Goal: Task Accomplishment & Management: Manage account settings

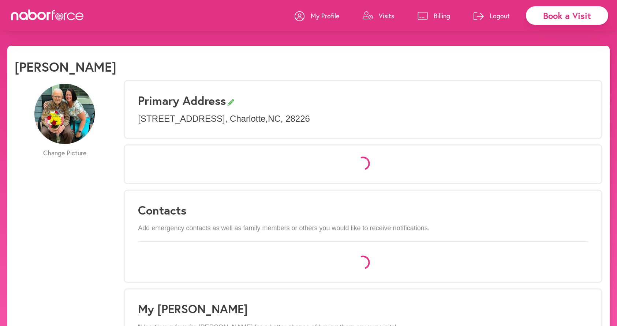
select select "*"
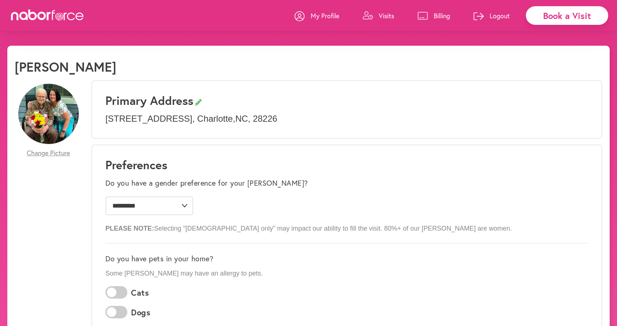
click at [383, 17] on p "Visits" at bounding box center [386, 15] width 15 height 9
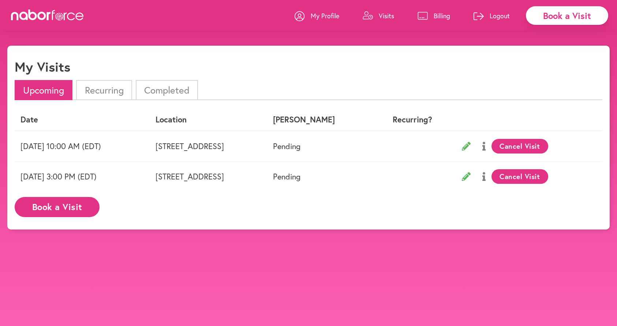
click at [439, 17] on p "Billing" at bounding box center [442, 15] width 16 height 9
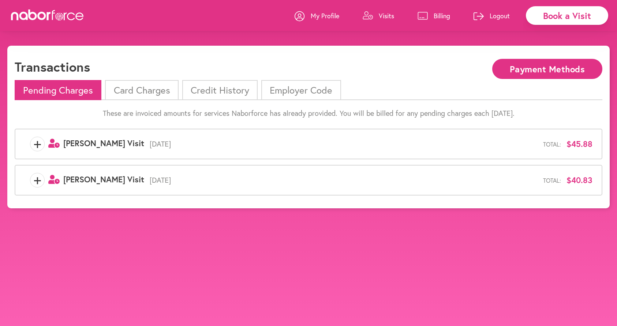
click at [145, 93] on li "Card Charges" at bounding box center [141, 90] width 73 height 20
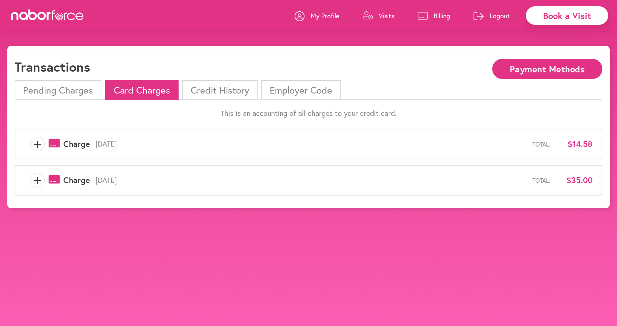
click at [73, 181] on span "Charge" at bounding box center [76, 181] width 27 height 10
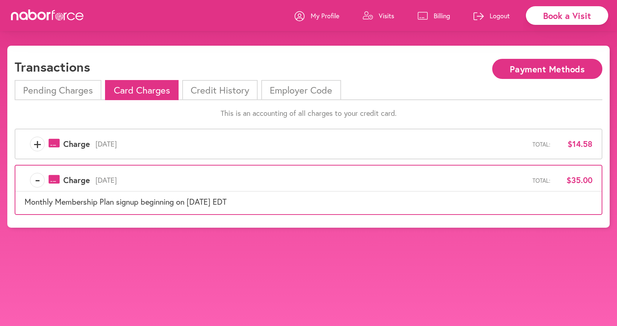
click at [225, 95] on li "Credit History" at bounding box center [219, 90] width 75 height 20
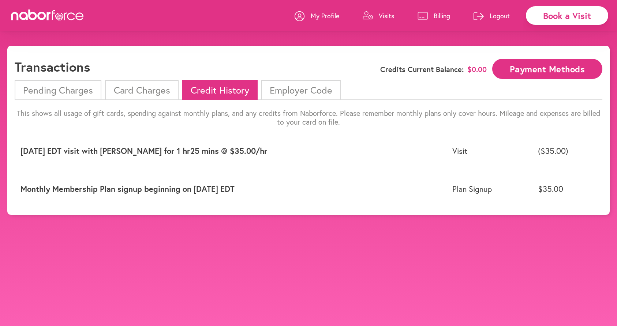
click at [305, 94] on li "Employer Code" at bounding box center [300, 90] width 79 height 20
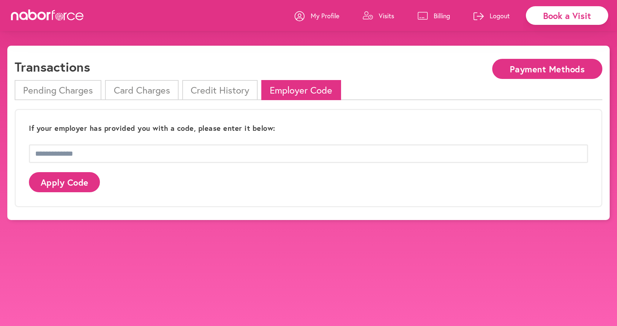
click at [214, 95] on li "Credit History" at bounding box center [219, 90] width 75 height 20
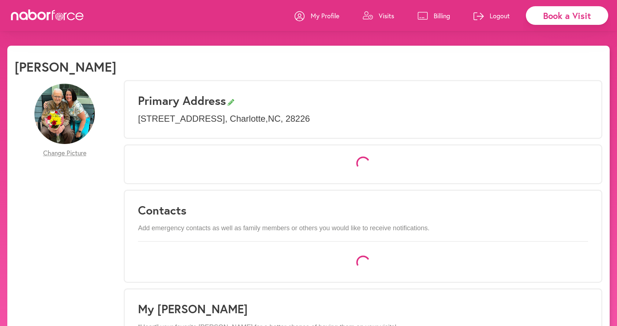
select select "*"
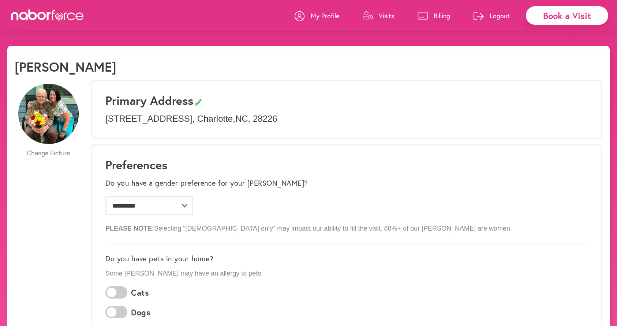
click at [435, 17] on p "Billing" at bounding box center [442, 15] width 16 height 9
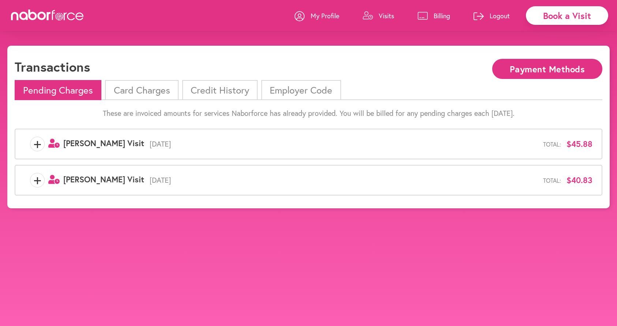
click at [154, 92] on li "Card Charges" at bounding box center [141, 90] width 73 height 20
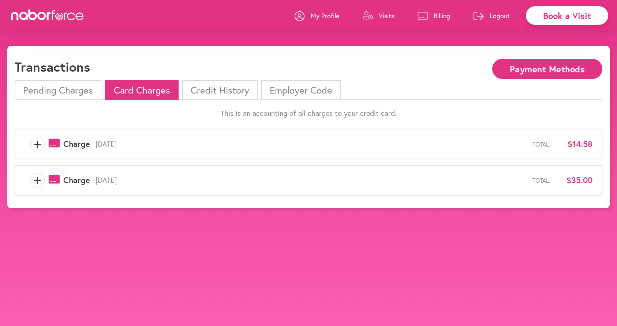
click at [38, 183] on span "+" at bounding box center [37, 180] width 14 height 15
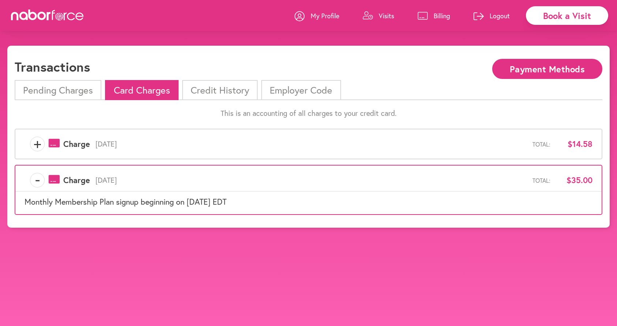
click at [60, 23] on div "Book a Visit My Profile Visits Billing Logout" at bounding box center [308, 15] width 617 height 31
drag, startPoint x: 5, startPoint y: 6, endPoint x: 590, endPoint y: 206, distance: 618.2
click at [590, 206] on div "close Book a Visit My Profile Visits Billing Logout Transactions Payment Method…" at bounding box center [308, 137] width 617 height 182
copy div "Book a Visit My Profile Visits Billing Logout Transactions Payment Methods Pend…"
drag, startPoint x: 90, startPoint y: 18, endPoint x: 18, endPoint y: 19, distance: 72.1
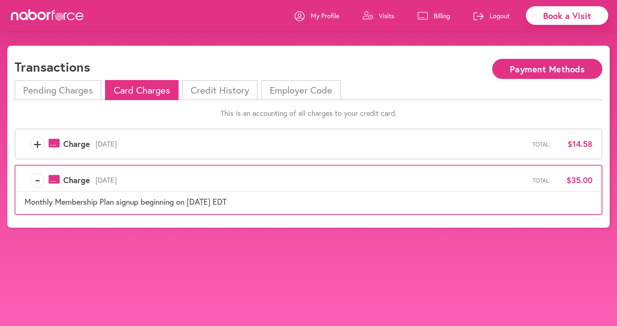
click at [20, 19] on div "Book a Visit My Profile Visits Billing Logout" at bounding box center [308, 15] width 617 height 31
drag, startPoint x: 10, startPoint y: 16, endPoint x: 83, endPoint y: 15, distance: 72.4
click at [83, 15] on icon at bounding box center [47, 15] width 73 height 11
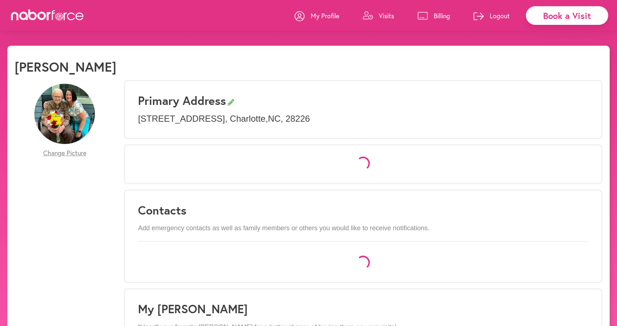
select select "*"
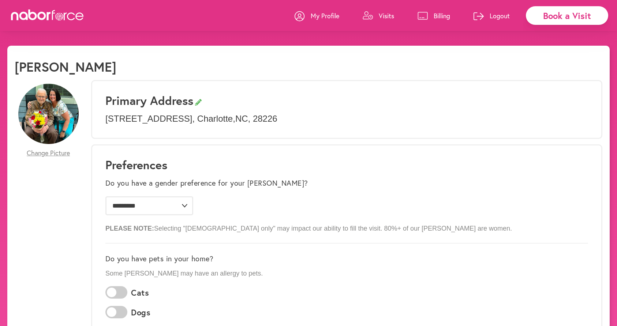
click at [436, 19] on p "Billing" at bounding box center [442, 15] width 16 height 9
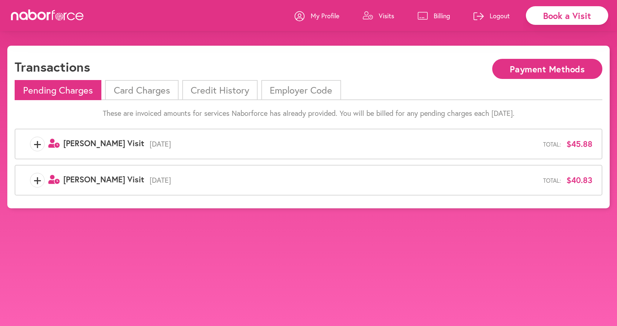
click at [524, 71] on button "Payment Methods" at bounding box center [547, 69] width 110 height 20
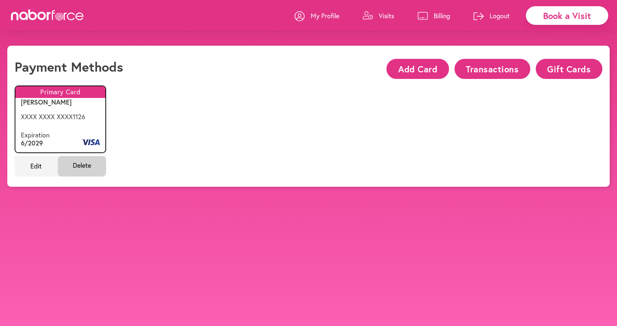
click at [510, 70] on button "Transactions" at bounding box center [492, 69] width 76 height 20
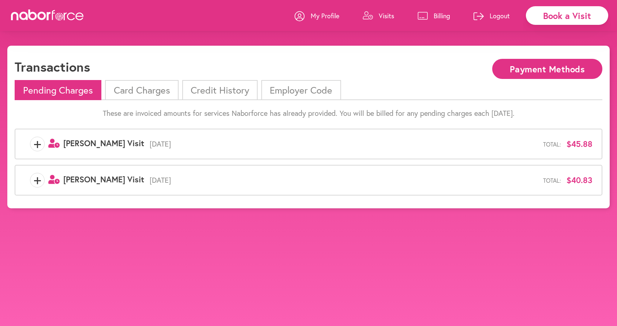
click at [215, 95] on li "Credit History" at bounding box center [219, 90] width 75 height 20
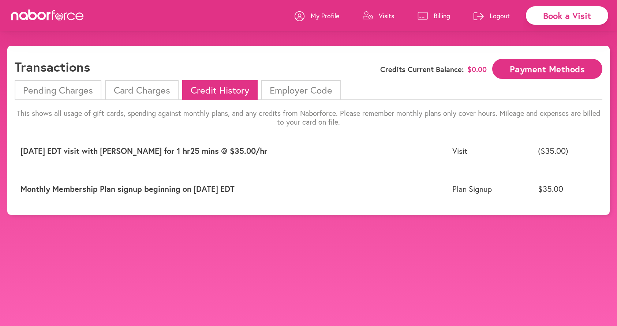
click at [154, 94] on li "Card Charges" at bounding box center [141, 90] width 73 height 20
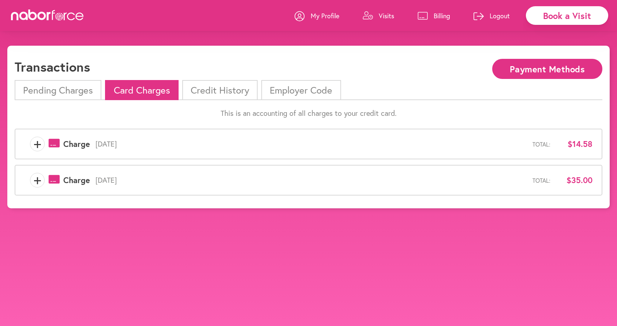
click at [222, 87] on li "Credit History" at bounding box center [219, 90] width 75 height 20
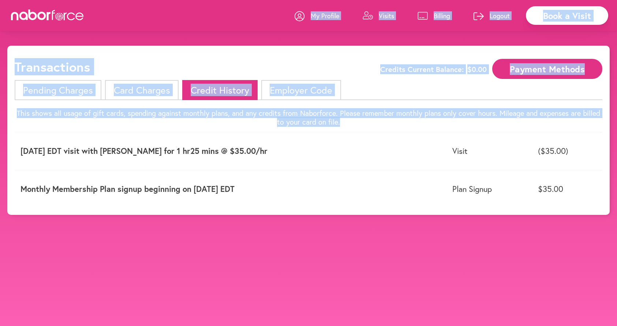
click at [208, 16] on div "Book a Visit My Profile Visits Billing Logout" at bounding box center [308, 15] width 617 height 31
